Goal: Task Accomplishment & Management: Manage account settings

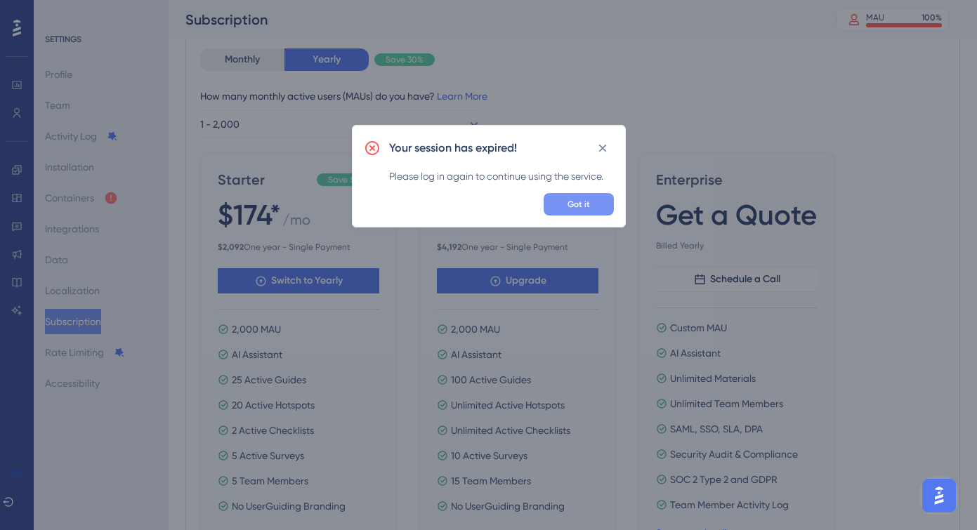
click at [587, 200] on span "Got it" at bounding box center [578, 204] width 22 height 11
